Goal: Navigation & Orientation: Find specific page/section

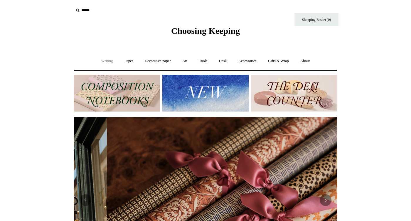
scroll to position [0, 527]
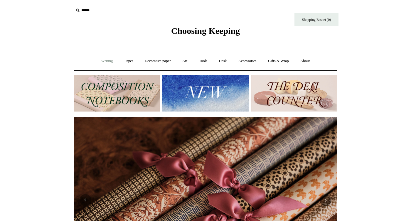
click at [102, 60] on link "Writing +" at bounding box center [107, 61] width 22 height 16
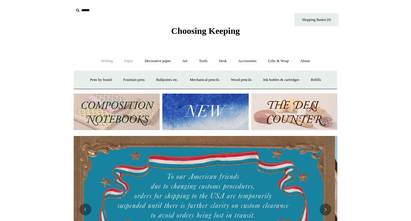
scroll to position [0, 0]
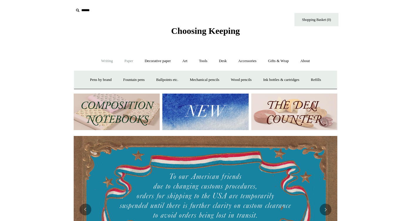
click at [129, 64] on link "Paper +" at bounding box center [128, 61] width 19 height 16
click at [116, 81] on link "Notebooks +" at bounding box center [123, 80] width 27 height 16
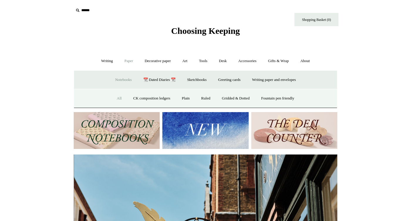
scroll to position [0, 264]
click at [117, 97] on link "All" at bounding box center [120, 98] width 16 height 16
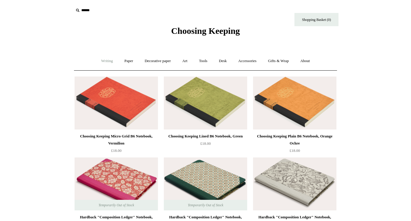
click at [105, 60] on link "Writing +" at bounding box center [107, 61] width 22 height 16
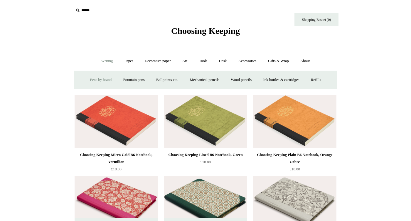
click at [97, 78] on link "Pens by brand +" at bounding box center [101, 80] width 32 height 16
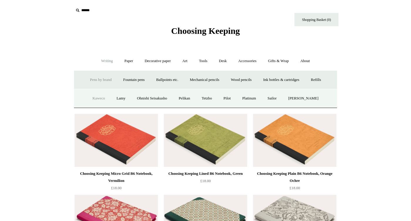
click at [95, 98] on link "Kaweco" at bounding box center [98, 98] width 23 height 16
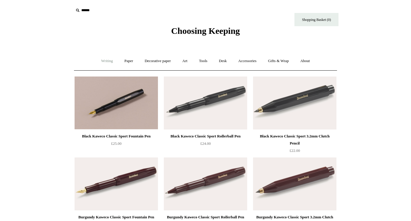
click at [105, 64] on link "Writing +" at bounding box center [107, 61] width 22 height 16
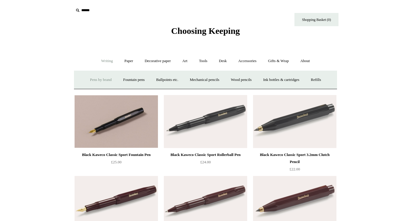
click at [103, 78] on link "Pens by brand +" at bounding box center [101, 80] width 32 height 16
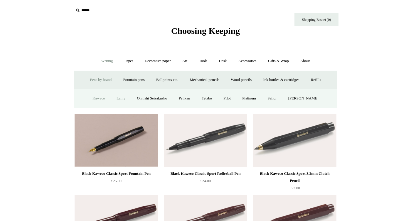
click at [121, 98] on link "Lamy" at bounding box center [120, 98] width 19 height 16
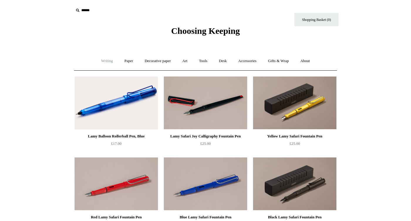
click at [106, 61] on link "Writing +" at bounding box center [107, 61] width 22 height 16
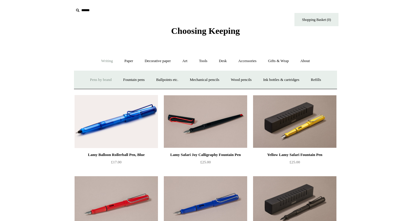
click at [98, 78] on link "Pens by brand +" at bounding box center [101, 80] width 32 height 16
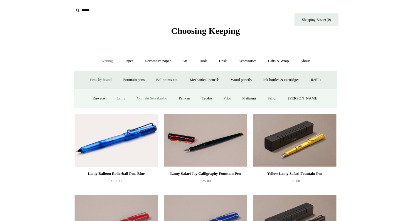
drag, startPoint x: 162, startPoint y: 98, endPoint x: 162, endPoint y: 102, distance: 3.2
click at [162, 99] on link "Ohnishi Seisakusho" at bounding box center [152, 98] width 41 height 16
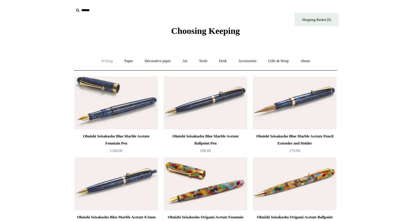
click at [108, 66] on link "Writing +" at bounding box center [107, 61] width 22 height 16
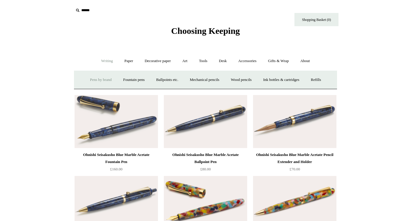
click at [99, 81] on link "Pens by brand +" at bounding box center [101, 80] width 32 height 16
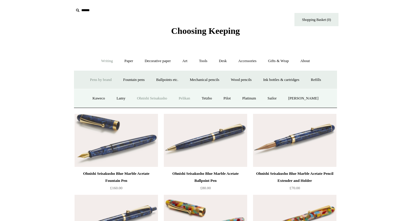
click at [189, 100] on link "Pelikan" at bounding box center [185, 98] width 22 height 16
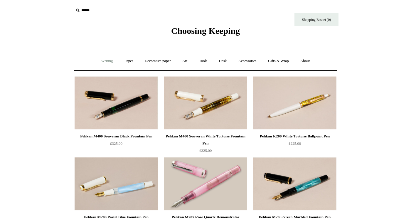
click at [98, 60] on link "Writing +" at bounding box center [107, 61] width 22 height 16
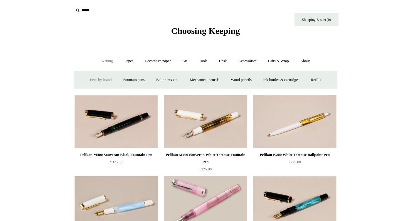
click at [102, 80] on link "Pens by brand +" at bounding box center [101, 80] width 32 height 16
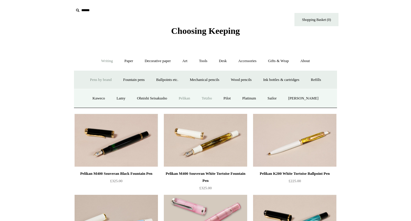
click at [210, 97] on link "Tetzbo" at bounding box center [206, 98] width 21 height 16
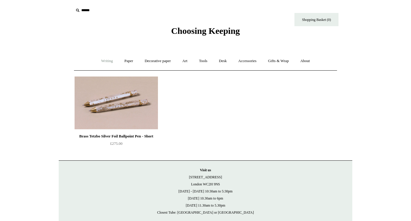
click at [106, 63] on link "Writing +" at bounding box center [107, 61] width 22 height 16
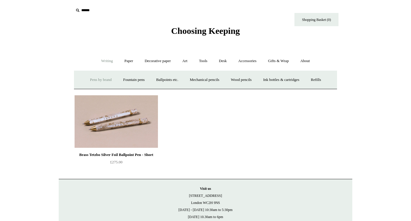
click at [97, 78] on link "Pens by brand +" at bounding box center [101, 80] width 32 height 16
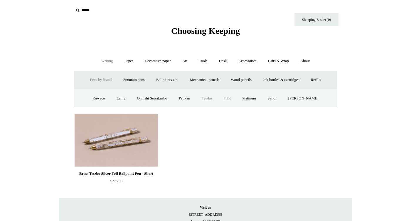
click at [231, 100] on link "Pilot" at bounding box center [227, 98] width 18 height 16
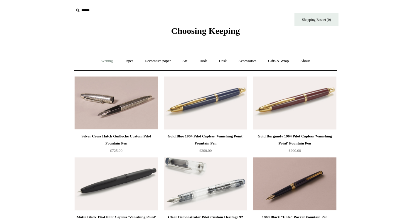
click at [107, 60] on link "Writing +" at bounding box center [107, 61] width 22 height 16
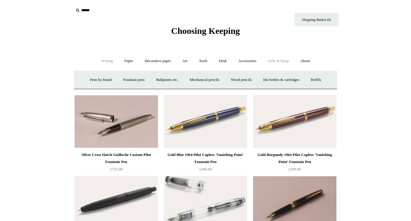
click at [284, 62] on link "Gifts & Wrap +" at bounding box center [278, 61] width 31 height 16
click at [273, 80] on link "Stickers" at bounding box center [266, 80] width 23 height 16
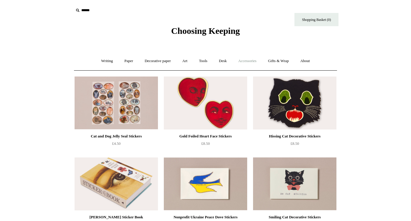
click at [256, 61] on link "Accessories +" at bounding box center [247, 61] width 29 height 16
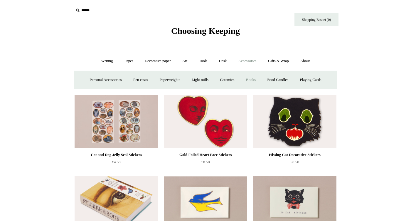
click at [253, 82] on link "Books" at bounding box center [251, 80] width 20 height 16
